Goal: Task Accomplishment & Management: Manage account settings

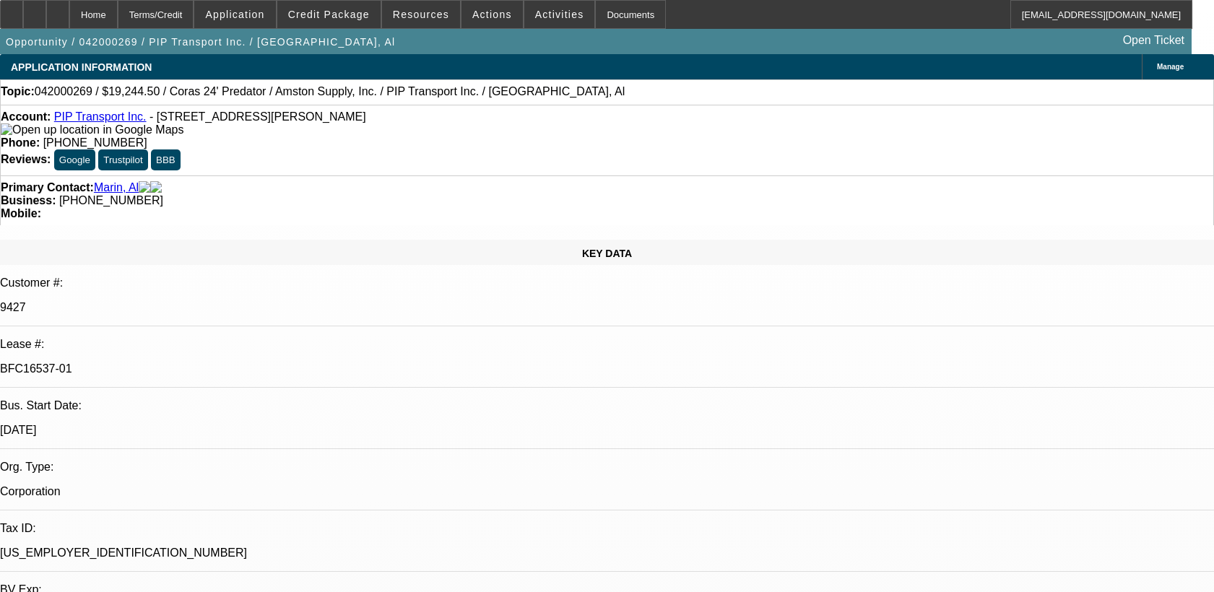
select select "0"
select select "6"
select select "0"
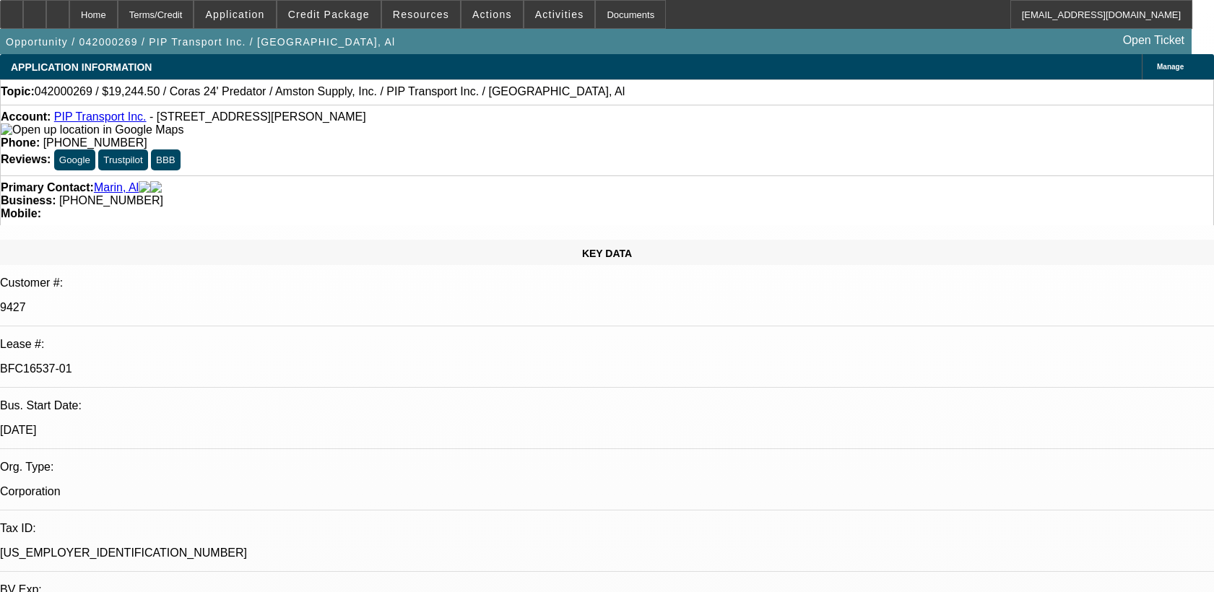
select select "0"
select select "6"
select select "0"
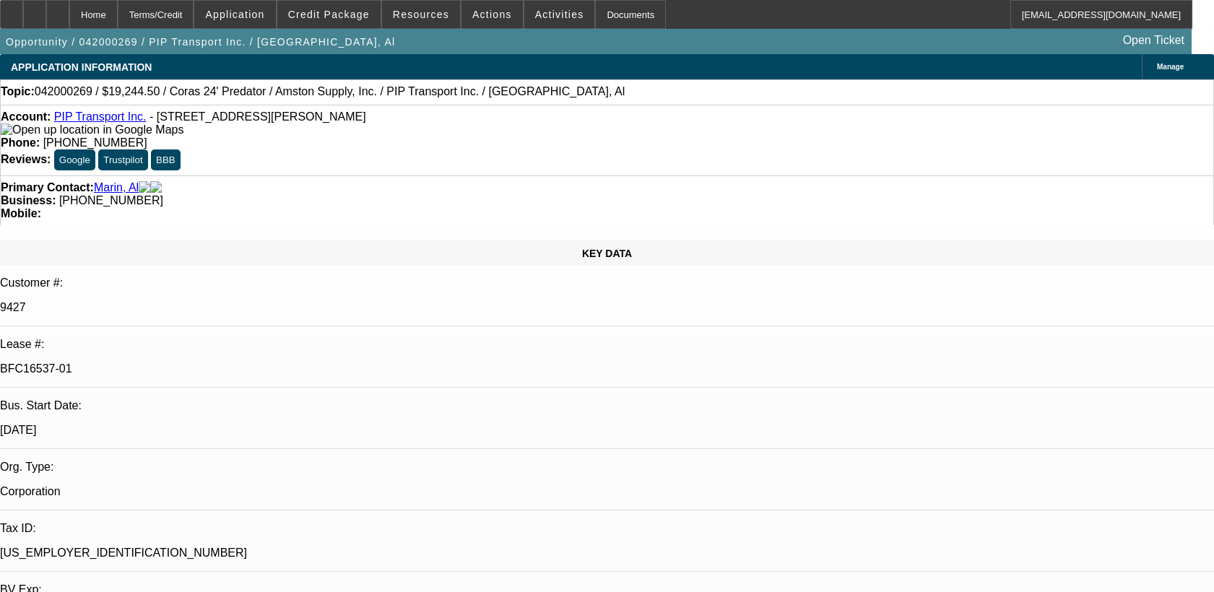
select select "0"
select select "6"
select select "0"
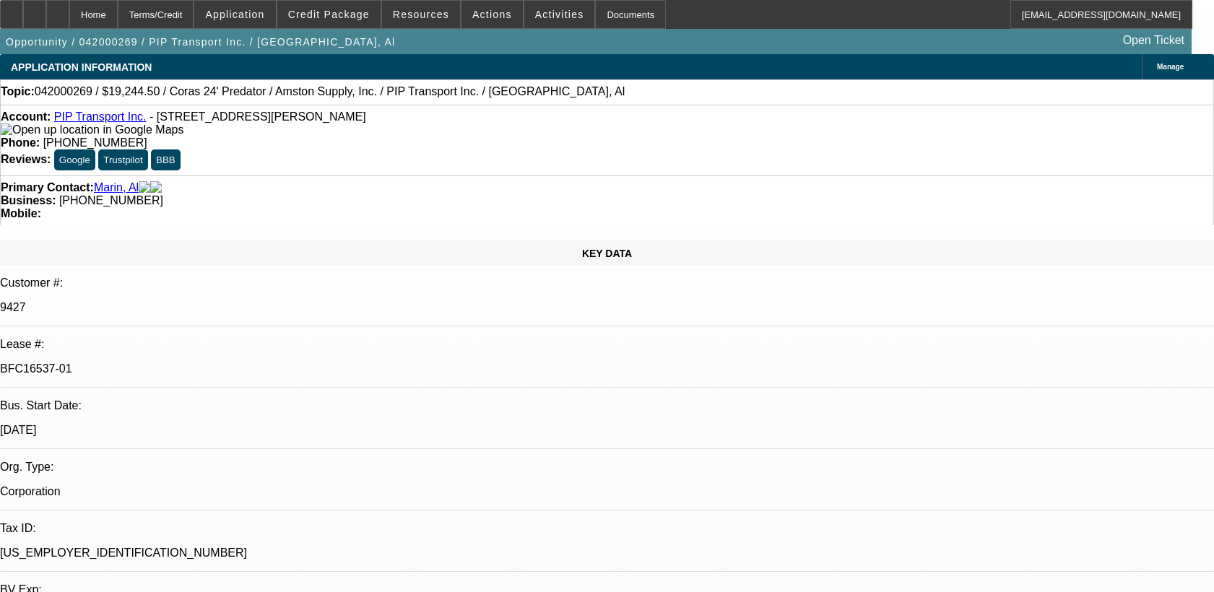
select select "6"
click at [124, 120] on link "PIP Transport Inc." at bounding box center [100, 116] width 92 height 12
